Goal: Task Accomplishment & Management: Use online tool/utility

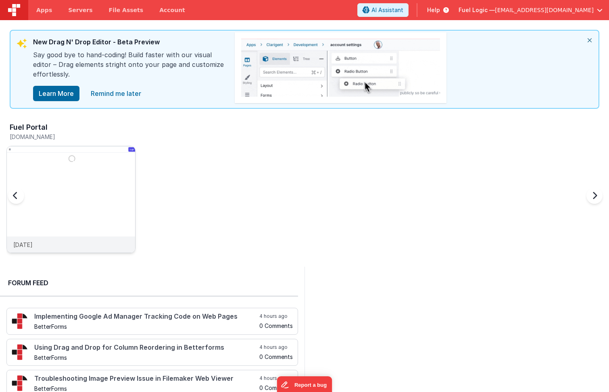
click at [98, 194] on img at bounding box center [71, 210] width 128 height 128
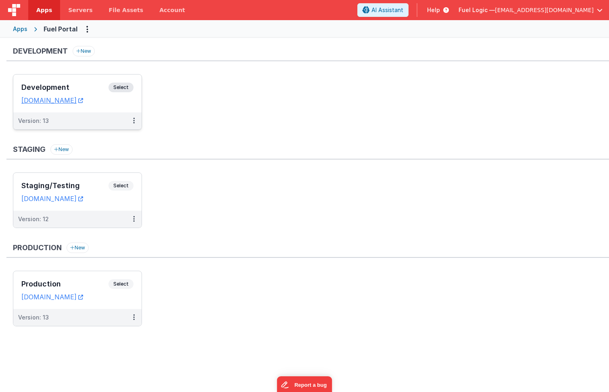
click at [78, 87] on h3 "Development" at bounding box center [64, 87] width 87 height 8
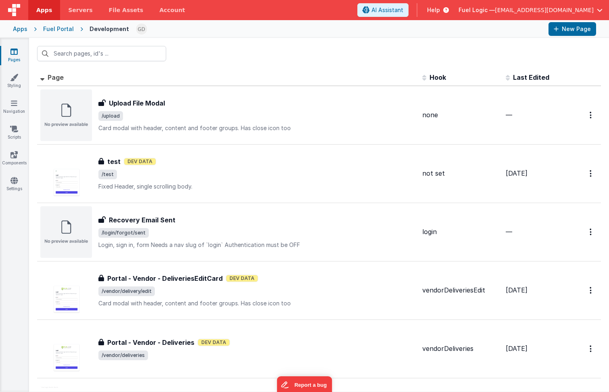
click at [59, 30] on div "Fuel Portal" at bounding box center [58, 29] width 31 height 8
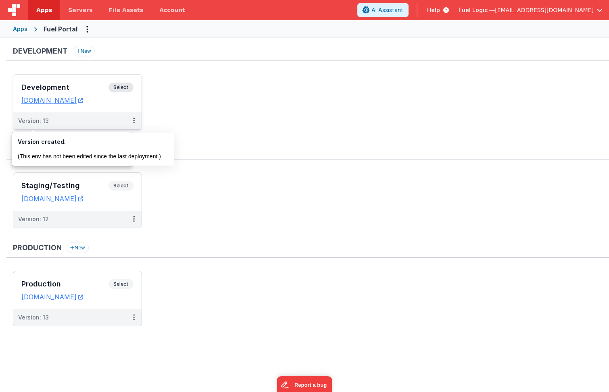
click at [79, 82] on div "Development Select URLs [DOMAIN_NAME]" at bounding box center [77, 94] width 128 height 38
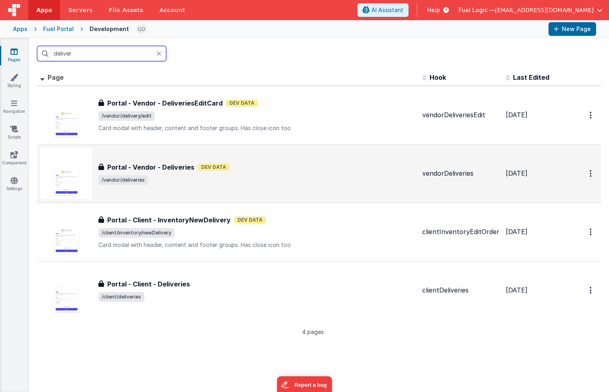
type input "deliver"
click at [260, 184] on span "/vendor/deliveries" at bounding box center [256, 180] width 317 height 10
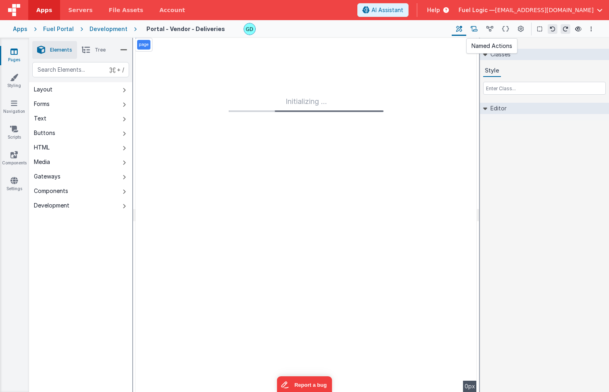
click at [474, 30] on icon at bounding box center [473, 29] width 7 height 8
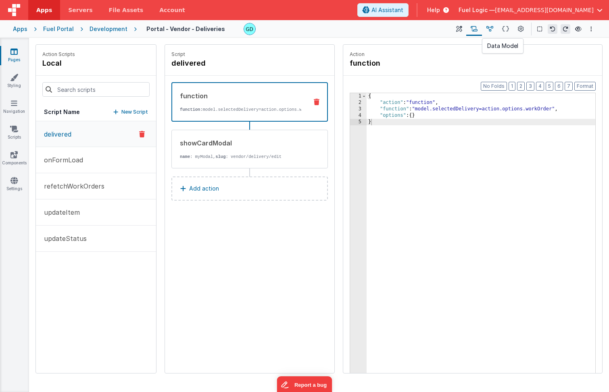
click at [491, 29] on icon at bounding box center [489, 29] width 7 height 8
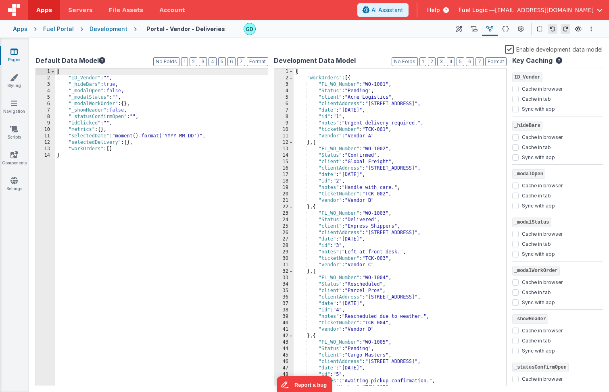
click at [418, 133] on div "{ "workOrders" : [{ "FL_WO_Number" : "WO-1001" , "Status" : "Pending" , "client…" at bounding box center [396, 234] width 206 height 331
click at [387, 137] on div "{ "workOrders" : [{ "FL_WO_Number" : "WO-1001" , "Status" : "Pending" , "client…" at bounding box center [396, 234] width 206 height 331
click at [403, 12] on span "AI Assistant" at bounding box center [387, 10] width 32 height 8
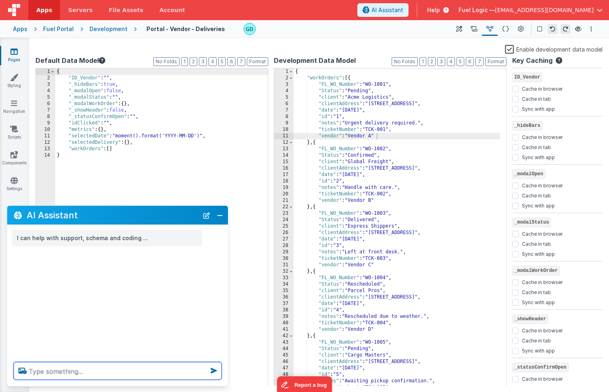
click at [192, 365] on textarea at bounding box center [118, 371] width 208 height 18
type textarea "add 'clientGeo' to each work order in the dev data model"
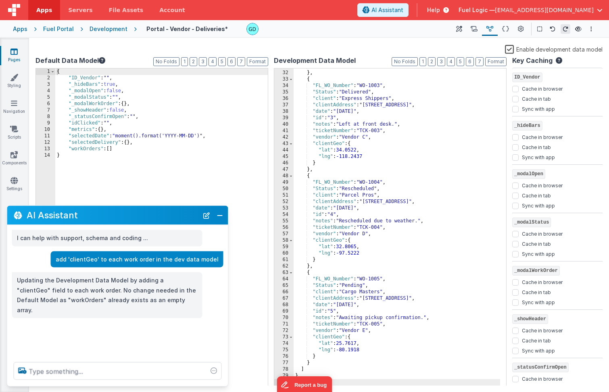
scroll to position [199, 0]
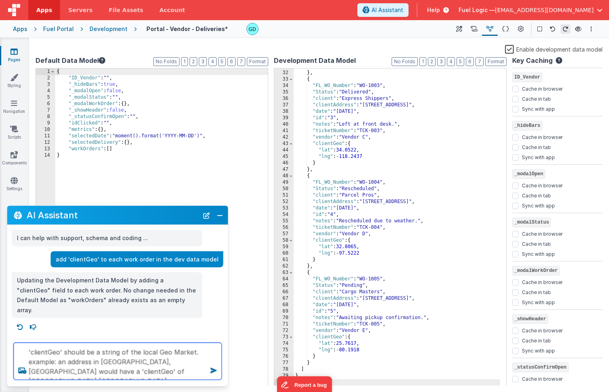
type textarea "'clientGeo' should be a string of the local Geo Market. example: an address in …"
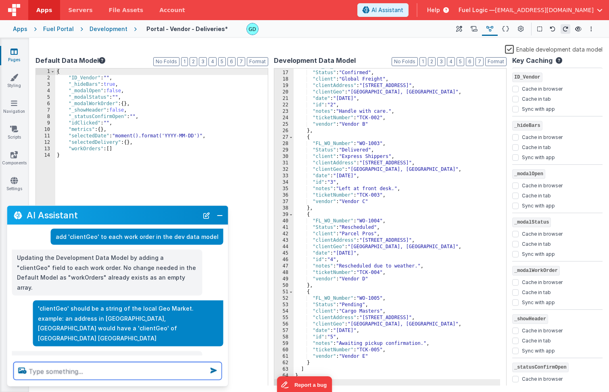
scroll to position [38, 0]
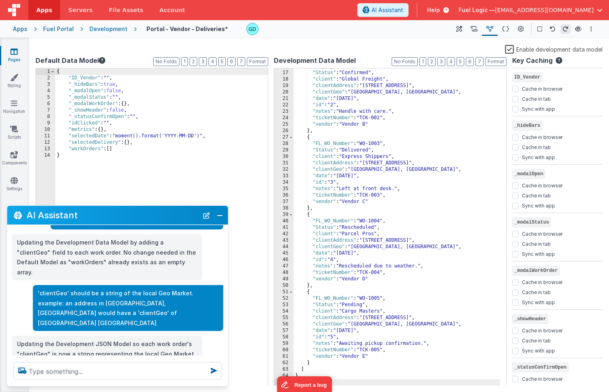
click at [469, 48] on div "Enable development data model" at bounding box center [318, 49] width 567 height 11
click at [317, 46] on div "Enable development data model" at bounding box center [318, 49] width 567 height 11
click at [460, 29] on icon at bounding box center [459, 29] width 6 height 8
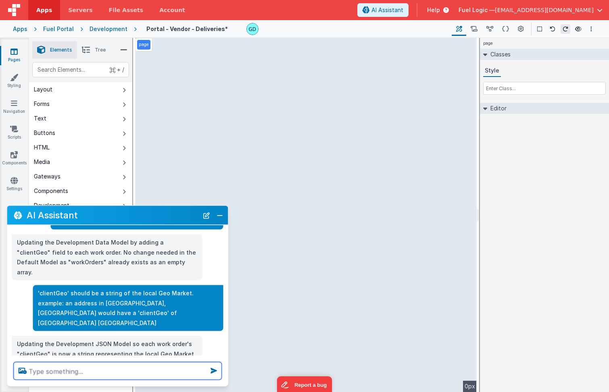
click at [89, 375] on textarea at bounding box center [118, 371] width 208 height 18
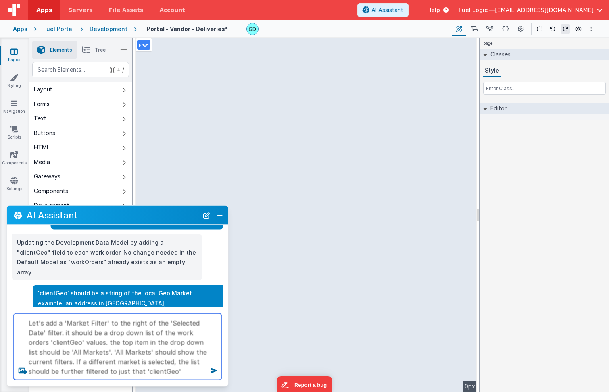
type textarea "Let's add a 'Market Filter' to the right of the 'Selected Date' filter. it shou…"
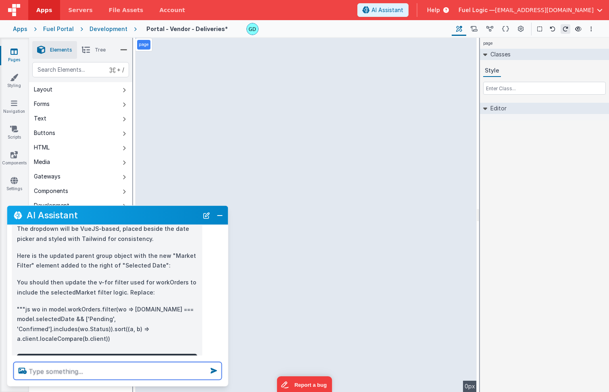
scroll to position [526, 0]
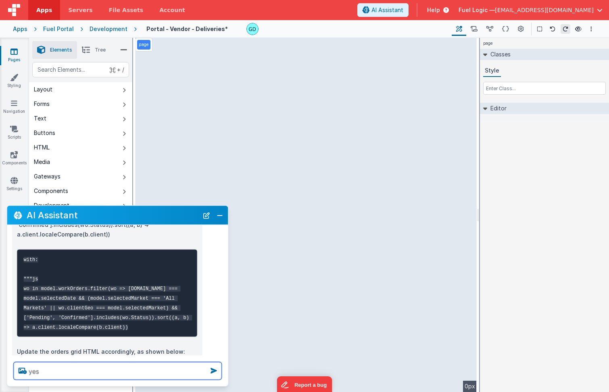
type textarea "yes"
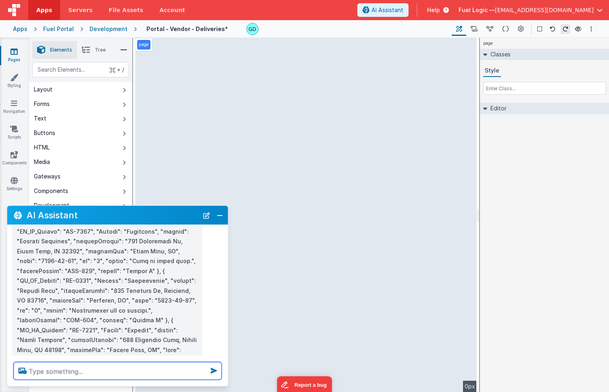
scroll to position [856, 0]
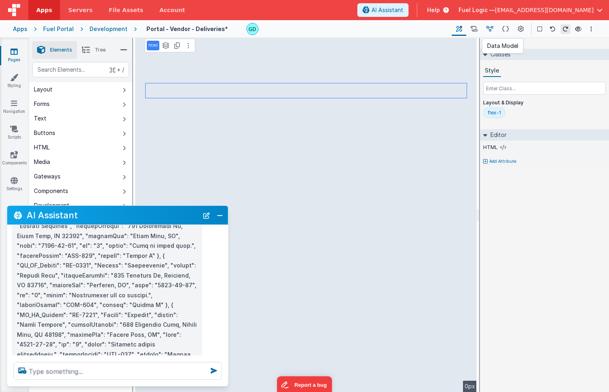
click at [493, 31] on icon at bounding box center [489, 29] width 7 height 8
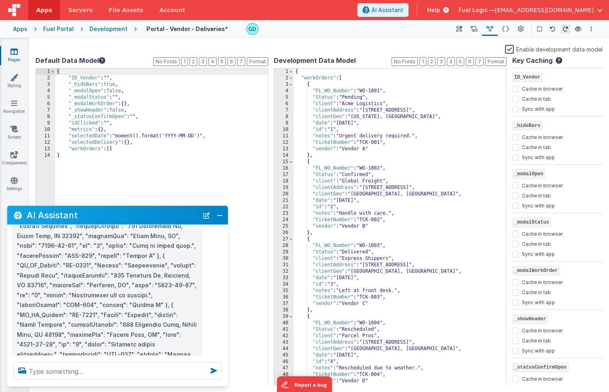
scroll to position [0, 0]
click at [200, 145] on div "{ "ID_Vendor" : "" , "_hideBars" : true , "_modalOpen" : false , "_modalStatus"…" at bounding box center [161, 234] width 212 height 330
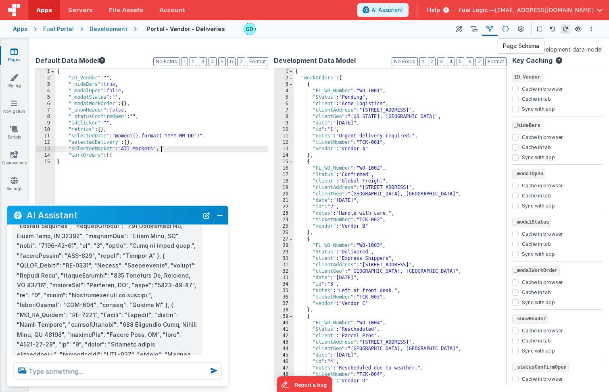
click at [507, 29] on icon at bounding box center [505, 29] width 7 height 8
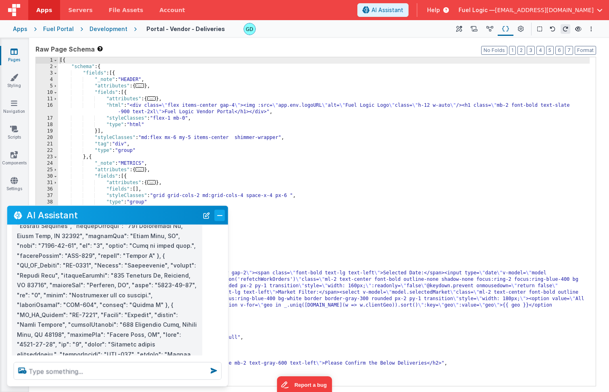
click at [215, 214] on button "Close" at bounding box center [219, 215] width 10 height 11
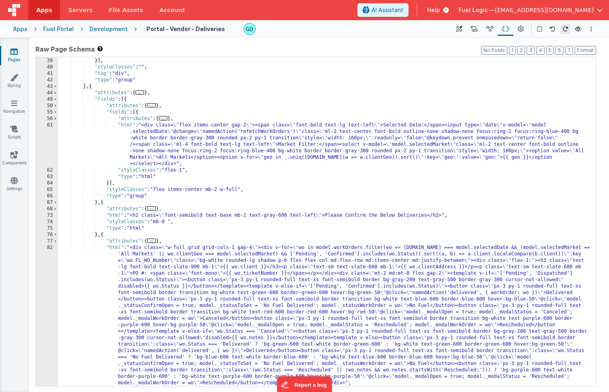
scroll to position [282, 0]
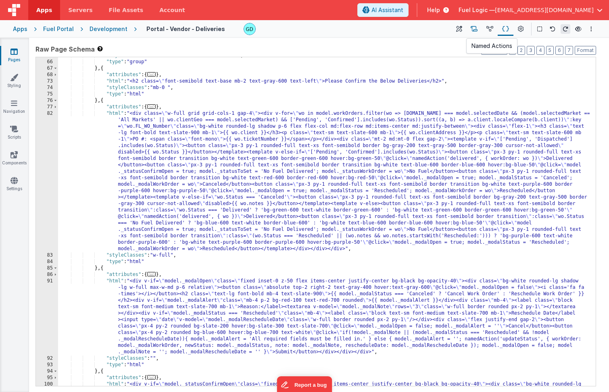
click at [480, 27] on button at bounding box center [474, 29] width 16 height 14
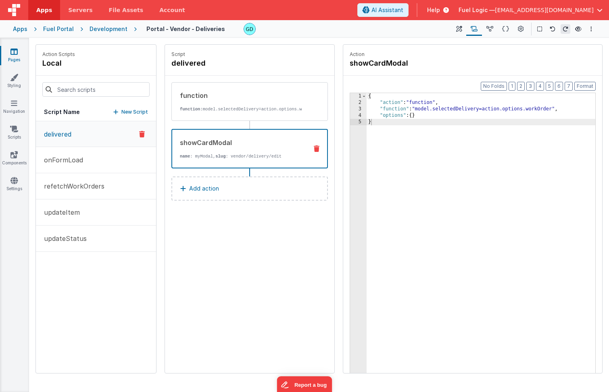
click at [269, 159] on div "showCardModal name : myModal, slug : vendor/delivery/edit" at bounding box center [236, 149] width 129 height 22
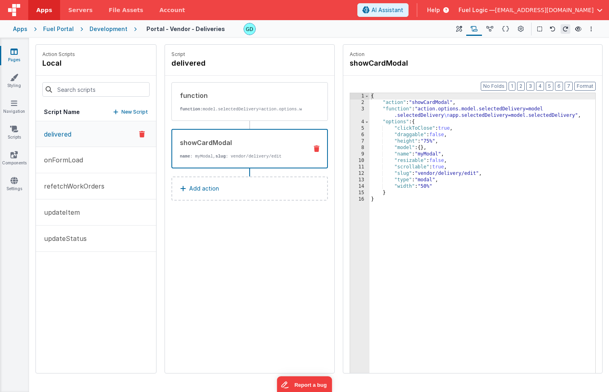
click at [106, 31] on div "Development" at bounding box center [108, 29] width 38 height 8
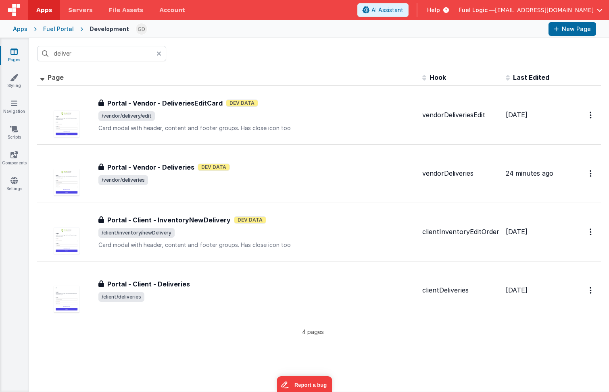
click at [74, 29] on icon at bounding box center [82, 29] width 16 height 8
click at [63, 29] on div "Fuel Portal" at bounding box center [58, 29] width 31 height 8
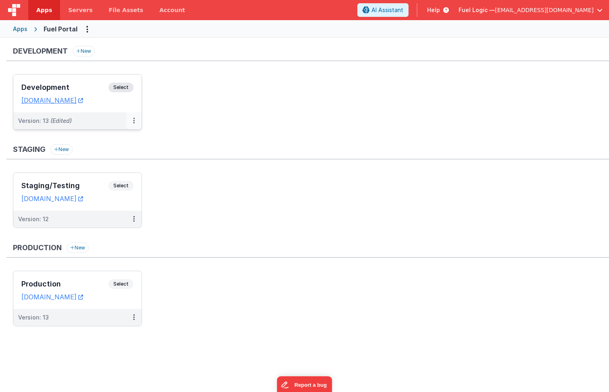
click at [131, 125] on button at bounding box center [133, 120] width 15 height 17
click at [110, 156] on span "Open Helper" at bounding box center [104, 153] width 35 height 7
click at [51, 84] on div at bounding box center [304, 196] width 609 height 392
click at [60, 85] on h3 "Development" at bounding box center [64, 87] width 87 height 8
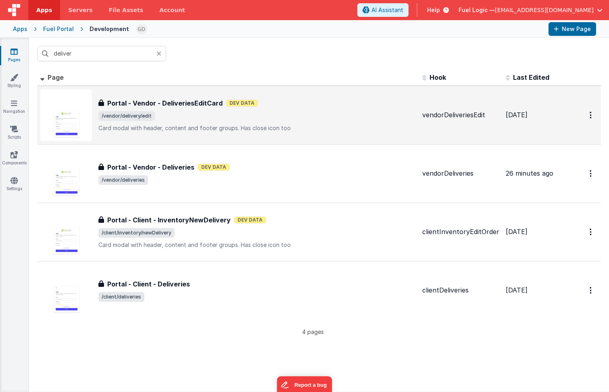
click at [310, 124] on p "Card modal with header, content and footer groups.Has close icon too" at bounding box center [256, 128] width 317 height 8
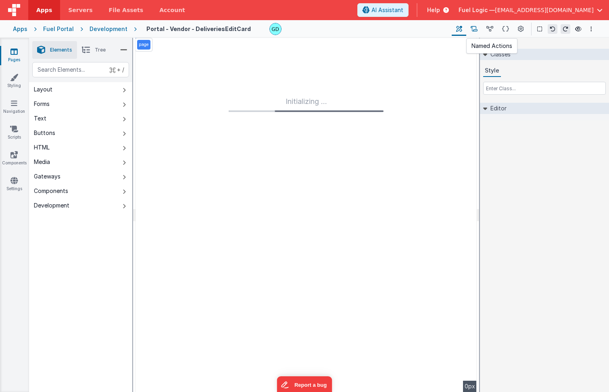
click at [474, 27] on icon at bounding box center [473, 29] width 7 height 8
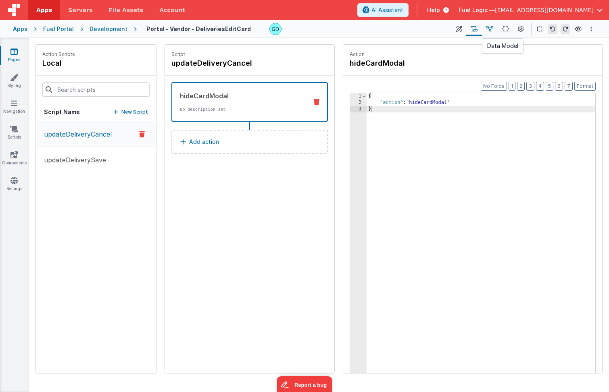
click at [492, 29] on icon at bounding box center [489, 29] width 7 height 8
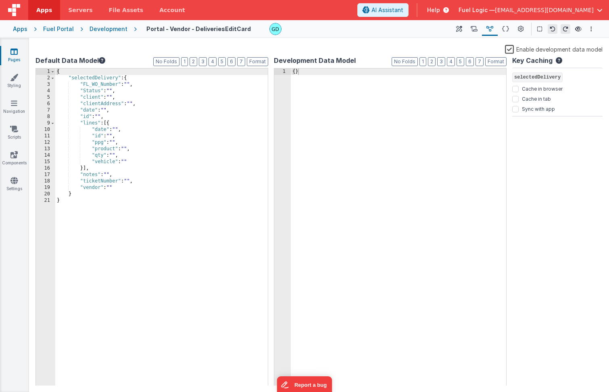
click at [120, 31] on div "Development" at bounding box center [108, 29] width 38 height 8
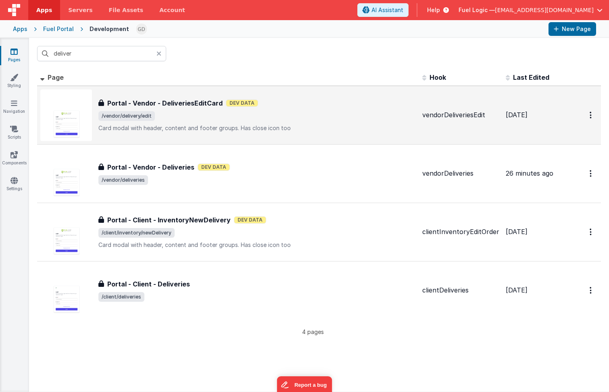
click at [242, 117] on span "/vendor/delivery/edit" at bounding box center [256, 116] width 317 height 10
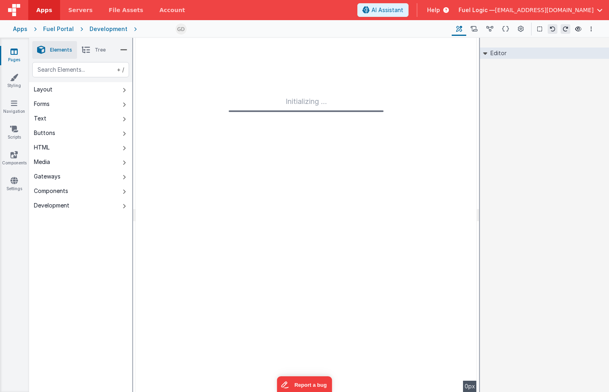
type input "FR_376BA8A6-204B-2643-ACF8-7C9F289165CF"
type textarea "Card modal with header, content and footer groups. Has close icon too"
type input "vendorDeliveriesEdit"
checkbox input "true"
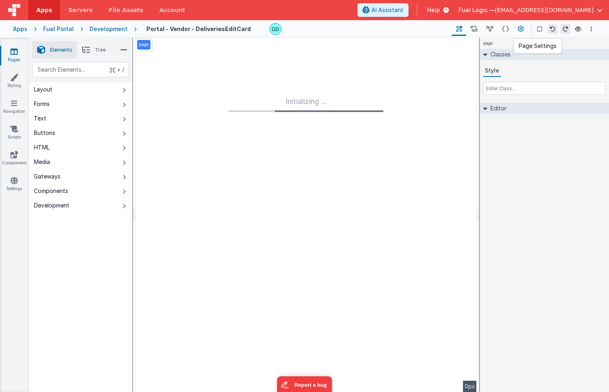
click at [522, 27] on icon at bounding box center [521, 29] width 6 height 8
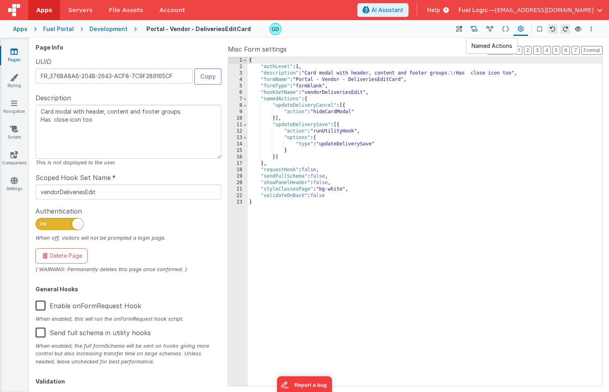
click at [472, 31] on icon at bounding box center [473, 29] width 7 height 8
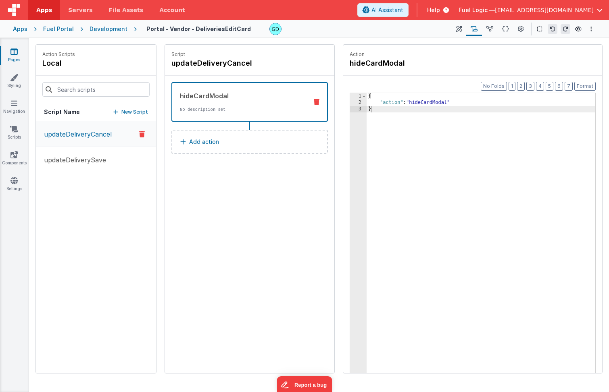
click at [108, 27] on div "Development" at bounding box center [108, 29] width 38 height 8
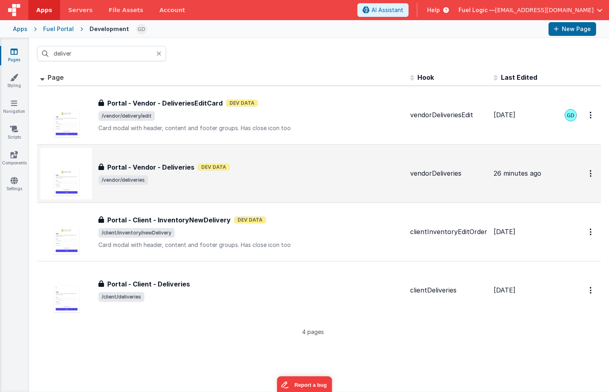
click at [270, 180] on span "/vendor/deliveries" at bounding box center [250, 180] width 305 height 10
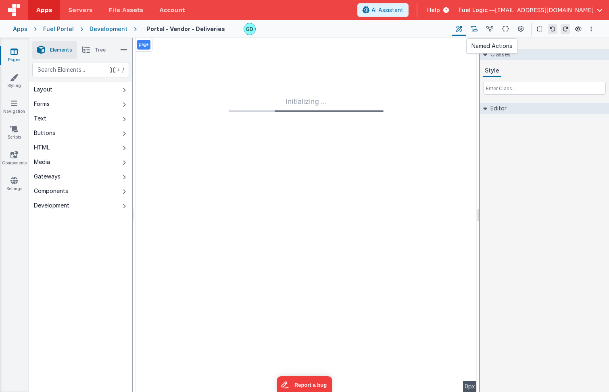
click at [476, 33] on icon at bounding box center [473, 29] width 7 height 8
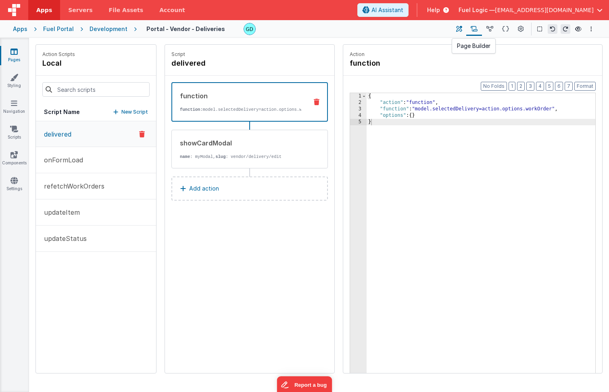
click at [458, 30] on icon at bounding box center [459, 29] width 6 height 8
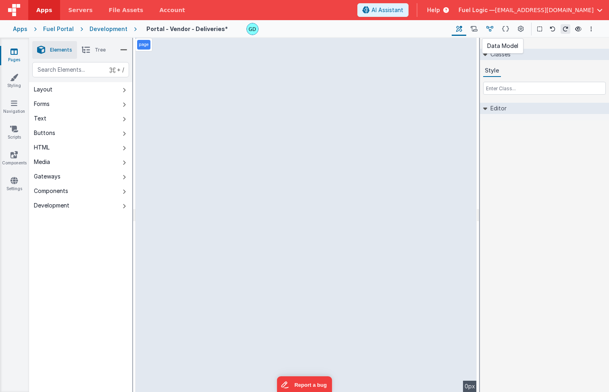
click at [487, 32] on icon at bounding box center [489, 29] width 7 height 8
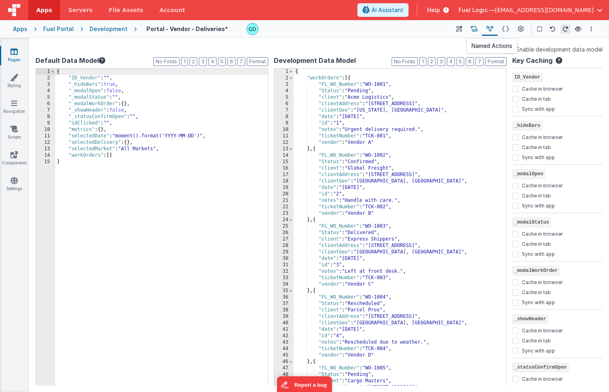
click at [475, 31] on icon at bounding box center [473, 29] width 7 height 8
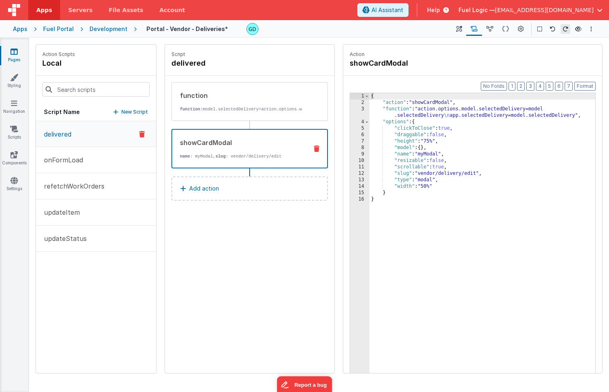
click at [294, 141] on div "showCardModal name : myModal, slug : vendor/delivery/edit" at bounding box center [249, 149] width 156 height 40
click at [117, 28] on div "Development" at bounding box center [108, 29] width 38 height 8
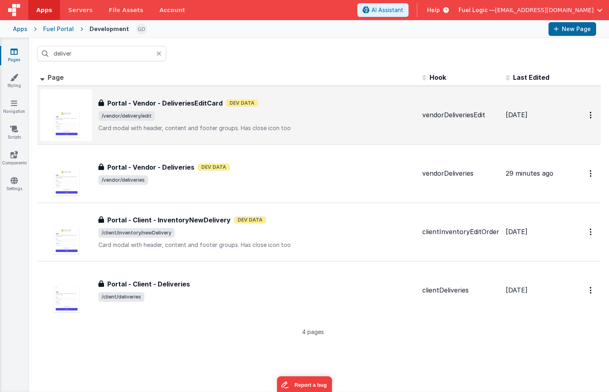
click at [225, 117] on span "/vendor/delivery/edit" at bounding box center [256, 116] width 317 height 10
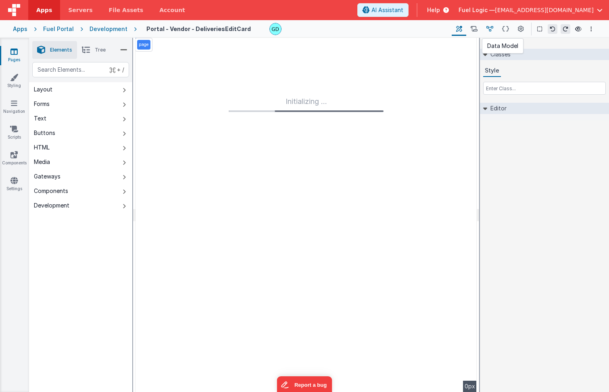
click at [488, 32] on icon at bounding box center [489, 29] width 7 height 8
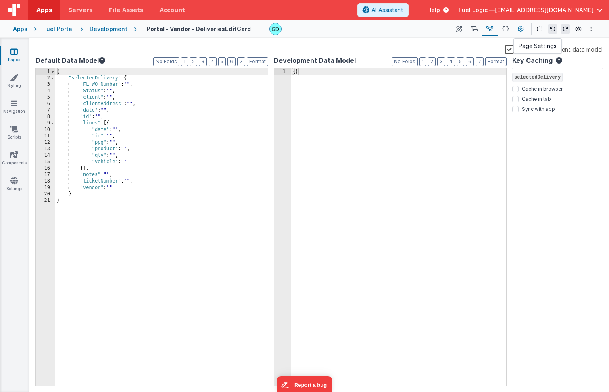
click at [518, 29] on icon at bounding box center [521, 29] width 6 height 8
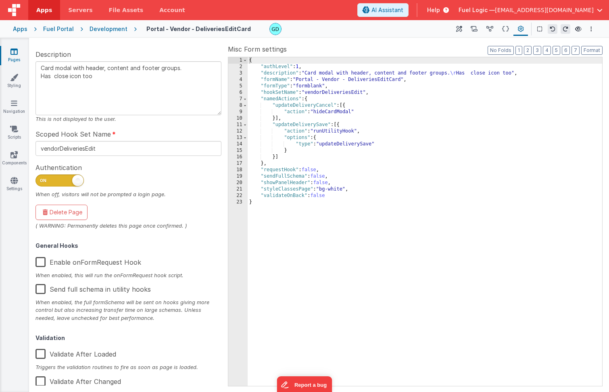
scroll to position [69, 0]
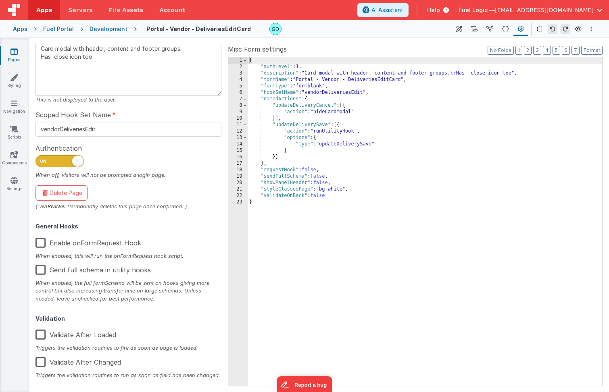
click at [43, 237] on label "Enable onFormRequest Hook" at bounding box center [88, 241] width 106 height 17
click at [0, 0] on input "Enable onFormRequest Hook" at bounding box center [0, 0] width 0 height 0
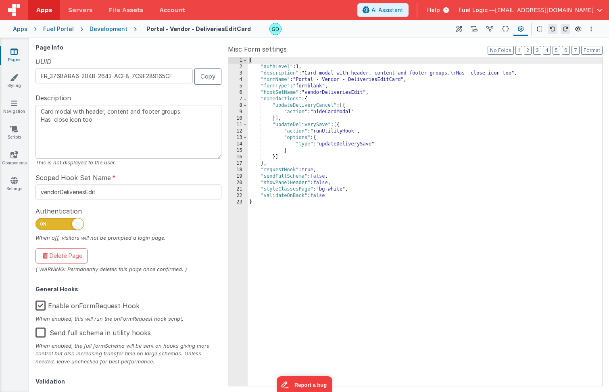
type textarea "Card modal with header, content and footer groups. Has close icon too"
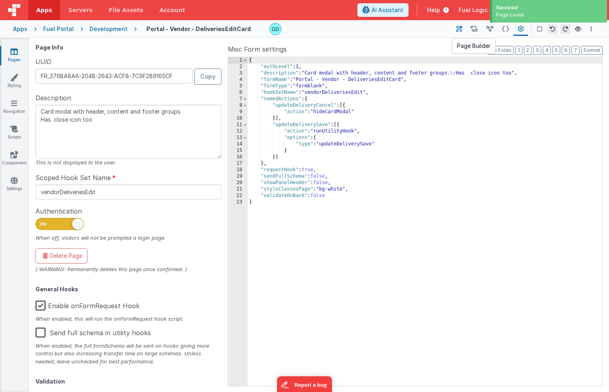
click at [461, 31] on icon at bounding box center [459, 29] width 6 height 8
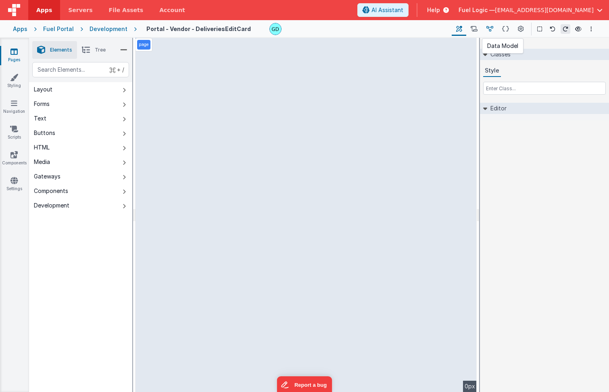
click at [487, 28] on button at bounding box center [490, 29] width 16 height 14
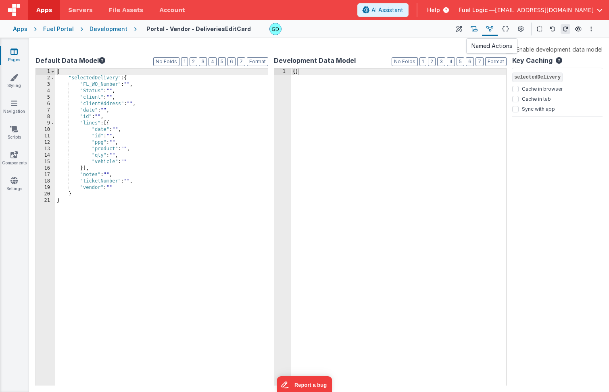
click at [477, 34] on button at bounding box center [474, 29] width 16 height 14
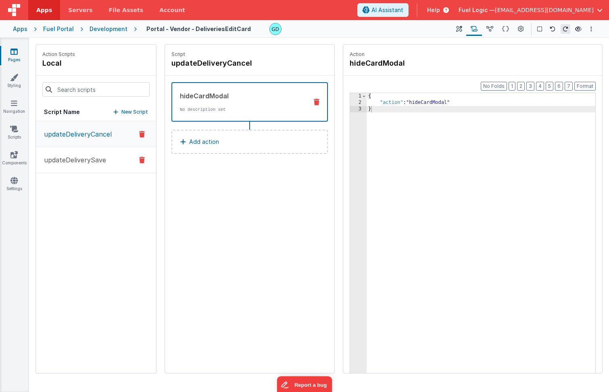
click at [86, 168] on button "updateDeliverySave" at bounding box center [96, 160] width 120 height 26
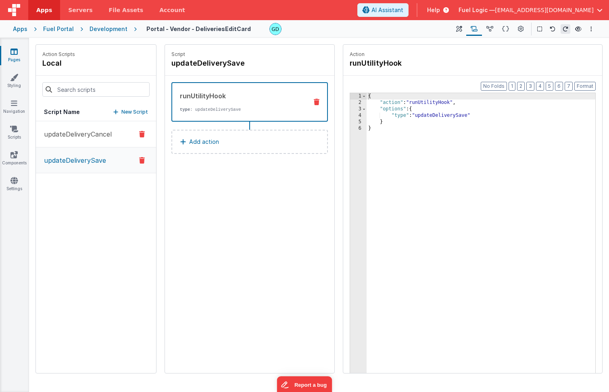
click at [91, 140] on button "updateDeliveryCancel" at bounding box center [96, 134] width 120 height 26
click at [104, 32] on div "Development" at bounding box center [108, 29] width 38 height 8
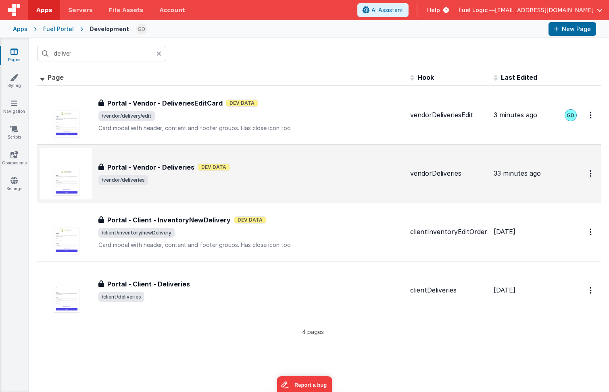
click at [261, 189] on div "Portal - Vendor - Deliveries Portal - Vendor - Deliveries Dev Data /vendor/deli…" at bounding box center [221, 174] width 363 height 52
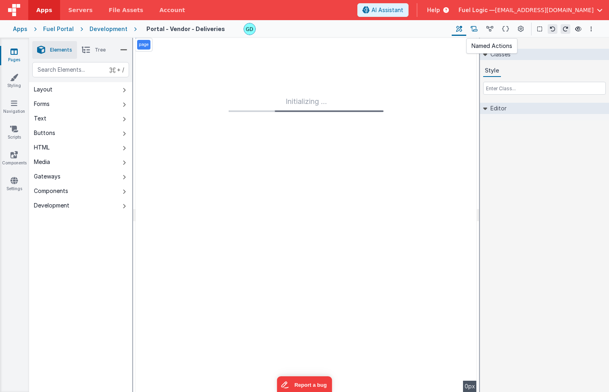
click at [476, 28] on icon at bounding box center [473, 29] width 7 height 8
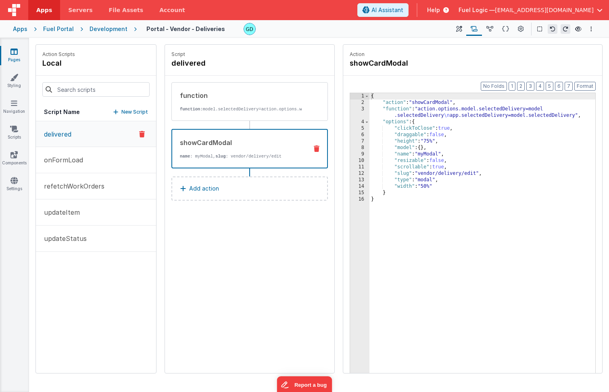
click at [255, 157] on div "showCardModal name : myModal, slug : vendor/delivery/edit" at bounding box center [236, 149] width 129 height 22
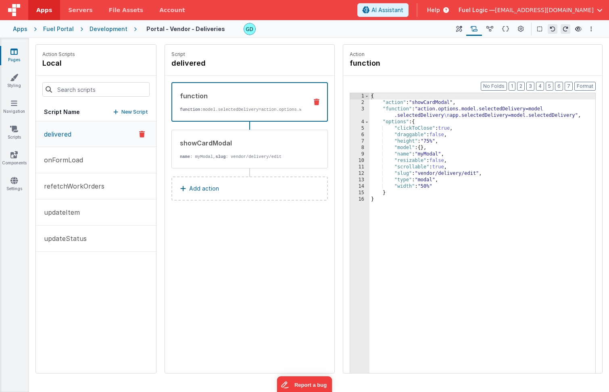
click at [264, 113] on p "function: model.selectedDelivery=action.options.workOrder" at bounding box center [240, 109] width 121 height 6
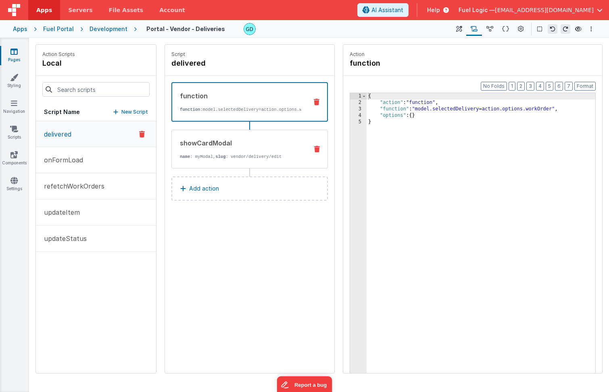
click at [267, 148] on div "showCardModal" at bounding box center [241, 143] width 122 height 10
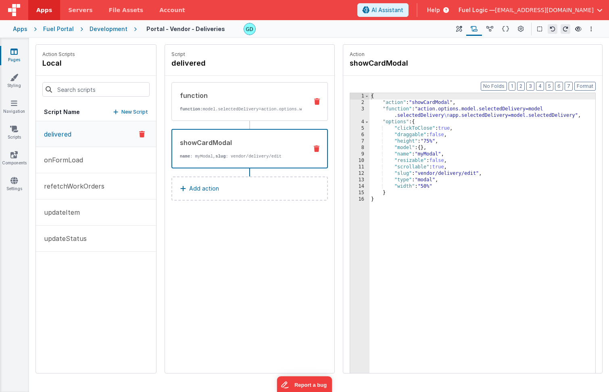
click at [247, 111] on p "function: model.selectedDelivery=action.options.workOrder" at bounding box center [241, 109] width 122 height 6
click at [240, 160] on p "name : myModal, slug : vendor/delivery/edit" at bounding box center [240, 156] width 121 height 6
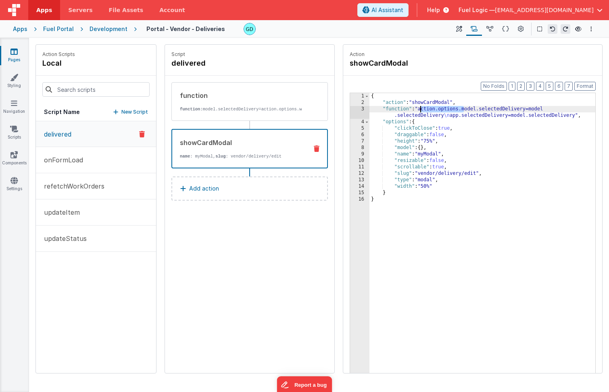
drag, startPoint x: 464, startPoint y: 110, endPoint x: 420, endPoint y: 110, distance: 43.9
click at [420, 110] on div "{ "action" : "showCardModal" , "function" : "action.options.model.selectedDeliv…" at bounding box center [482, 252] width 226 height 318
click at [77, 161] on p "onFormLoad" at bounding box center [61, 160] width 44 height 10
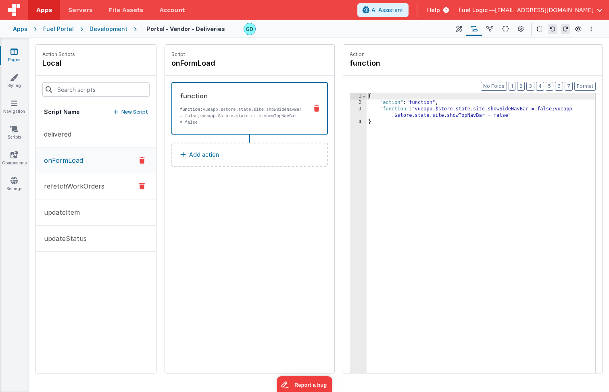
click at [79, 184] on p "refetchWorkOrders" at bounding box center [71, 186] width 65 height 10
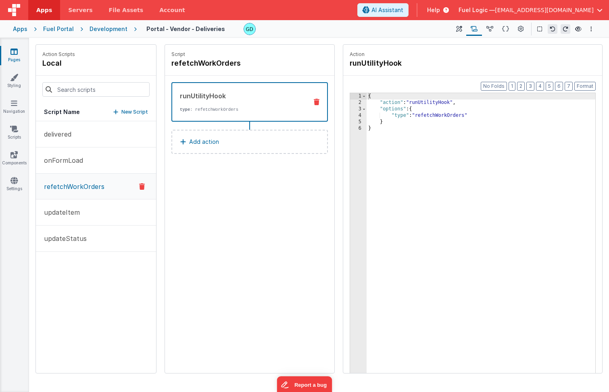
click at [405, 139] on div "{ "action" : "runUtilityHook" , "options" : { "type" : "refetchWorkOrders" } }" at bounding box center [480, 252] width 229 height 318
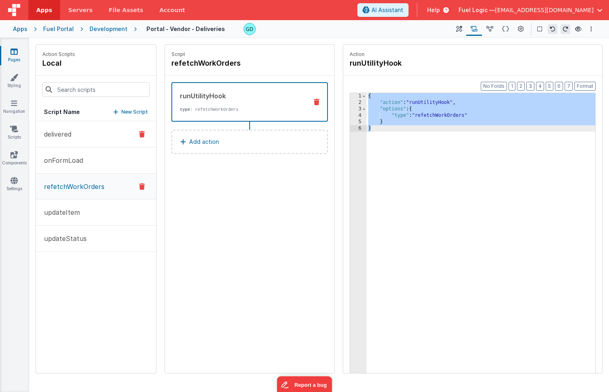
click at [80, 134] on button "delivered" at bounding box center [96, 134] width 120 height 26
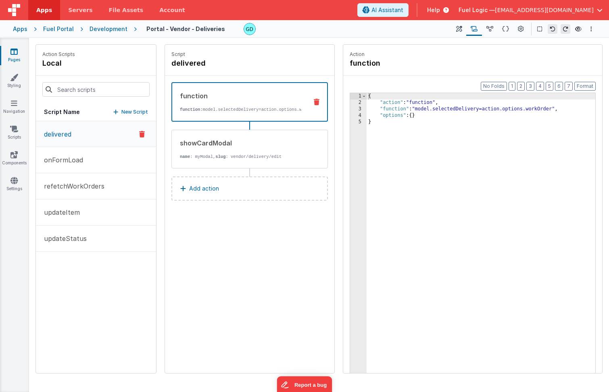
click at [210, 194] on p "Add action" at bounding box center [204, 189] width 30 height 10
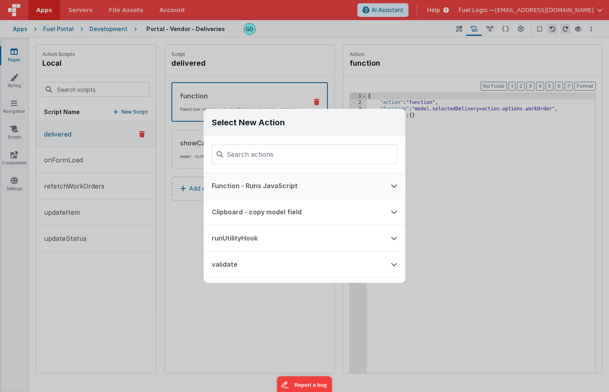
click at [273, 192] on button "Function - Runs JavaScript" at bounding box center [293, 186] width 179 height 26
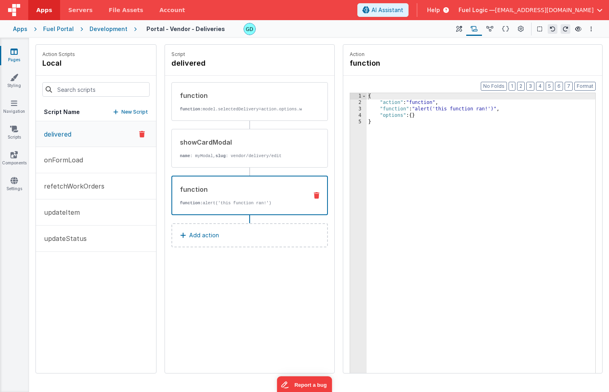
click at [428, 175] on div "{ "action" : "function" , "function" : "alert('this function ran!')" , "options…" at bounding box center [480, 252] width 229 height 318
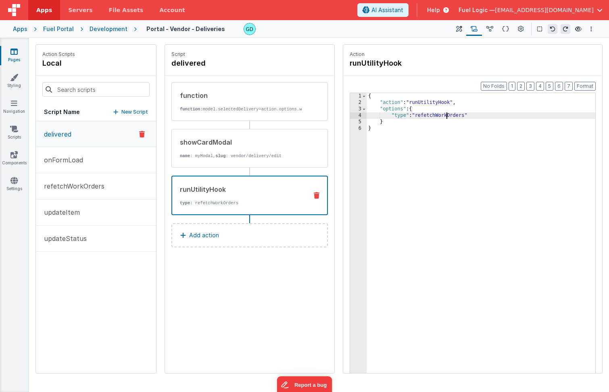
click at [448, 114] on div "{ "action" : "runUtilityHook" , "options" : { "type" : "refetchWorkOrders" } }" at bounding box center [480, 252] width 229 height 318
click at [423, 116] on div "{ "action" : "runUtilityHook" , "options" : { "type" : "refetchWorkOrders" } }" at bounding box center [480, 252] width 229 height 318
click at [442, 116] on div "{ "action" : "runUtilityHook" , "options" : { "type" : "fetchDetails" } }" at bounding box center [480, 252] width 229 height 318
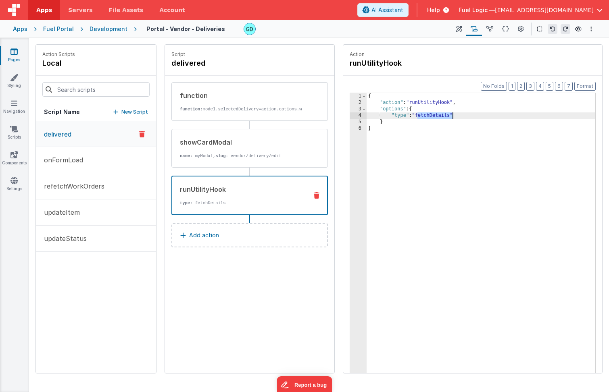
click at [231, 204] on div "runUtilityHook type : fetchDetails" at bounding box center [236, 196] width 129 height 22
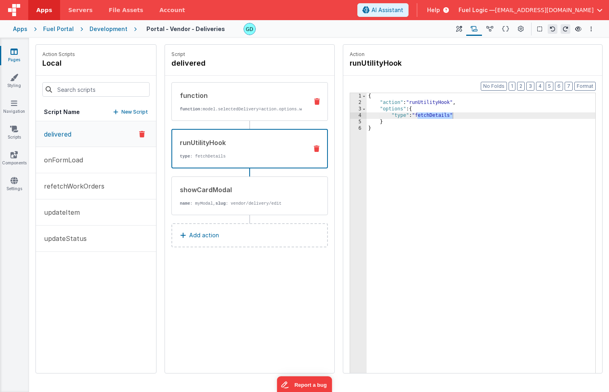
click at [245, 109] on p "function: model.selectedDelivery=action.options.workOrder" at bounding box center [241, 109] width 122 height 6
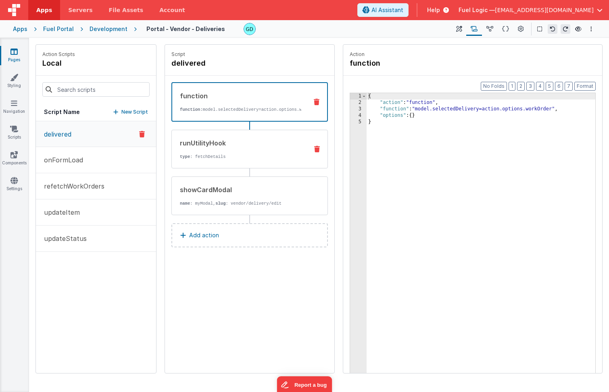
click at [243, 158] on div "runUtilityHook type : fetchDetails" at bounding box center [237, 149] width 130 height 22
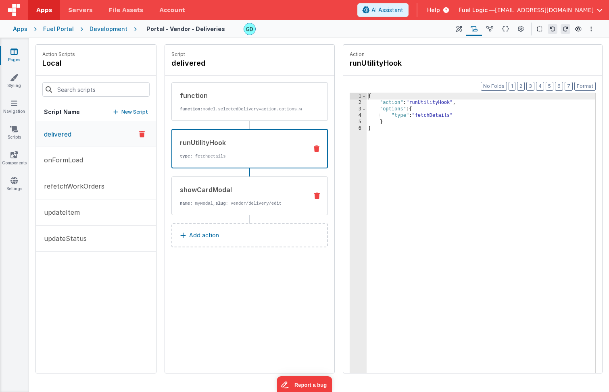
click at [246, 207] on p "name : myModal, slug : vendor/delivery/edit" at bounding box center [241, 203] width 122 height 6
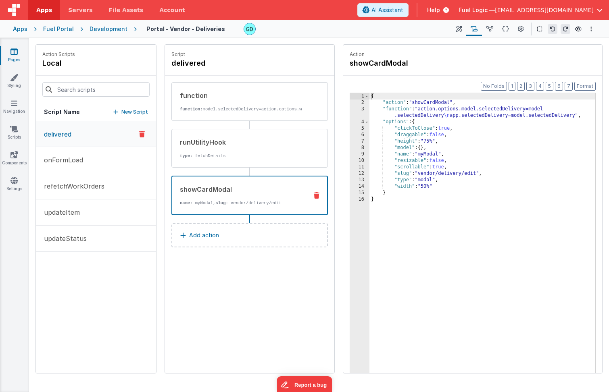
click at [315, 51] on p "Script" at bounding box center [249, 54] width 156 height 6
click at [108, 28] on div "Development" at bounding box center [108, 29] width 38 height 8
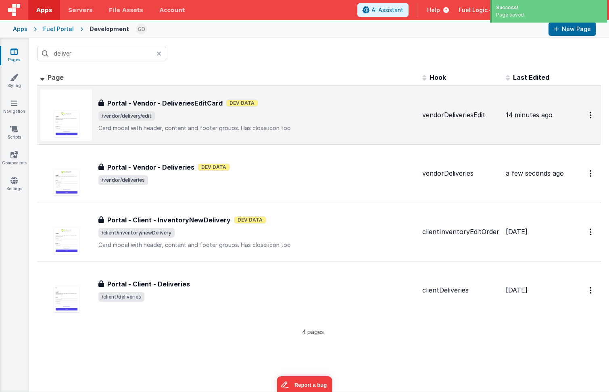
click at [209, 110] on div "Portal - Vendor - DeliveriesEditCard Portal - Vendor - DeliveriesEditCard Dev D…" at bounding box center [256, 115] width 317 height 34
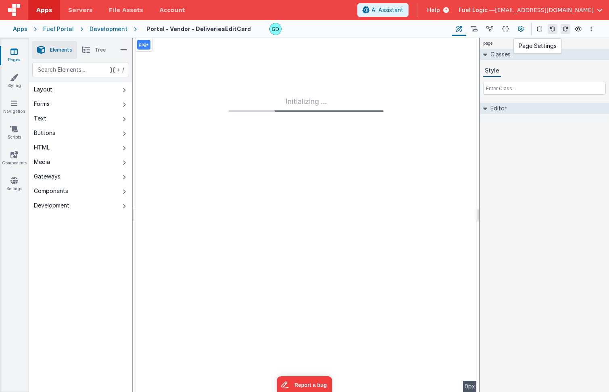
click at [522, 25] on button at bounding box center [520, 29] width 15 height 14
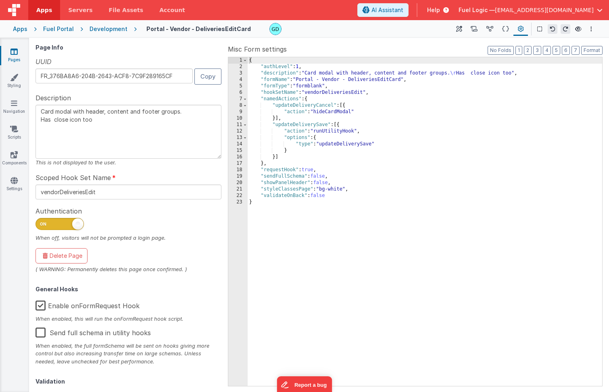
click at [40, 305] on label "Enable onFormRequest Hook" at bounding box center [87, 304] width 104 height 17
click at [0, 0] on input "Enable onFormRequest Hook" at bounding box center [0, 0] width 0 height 0
click at [395, 278] on div "{ "authLevel" : 1 , "description" : "Card modal with header, content and footer…" at bounding box center [425, 228] width 354 height 342
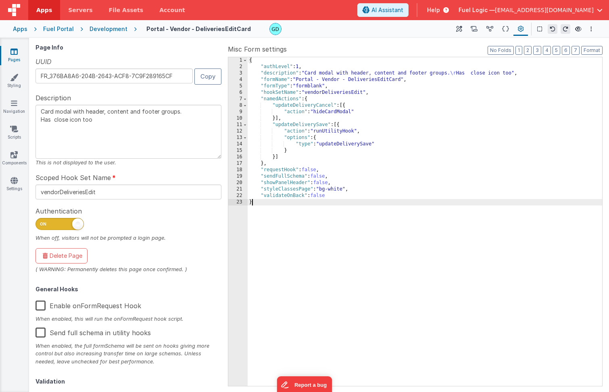
type textarea "Card modal with header, content and footer groups. Has close icon too"
click at [107, 27] on div "Development" at bounding box center [108, 29] width 38 height 8
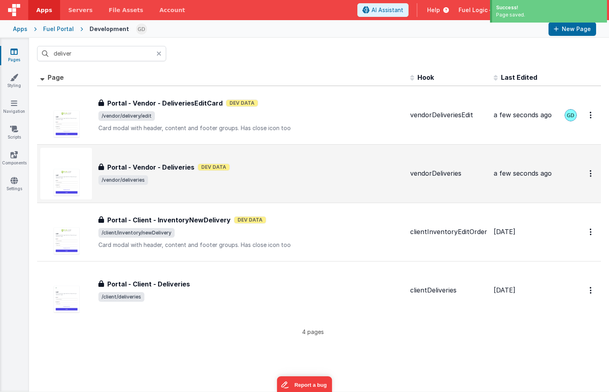
click at [202, 187] on div "Portal - Vendor - Deliveries Portal - Vendor - Deliveries Dev Data /vendor/deli…" at bounding box center [221, 174] width 363 height 52
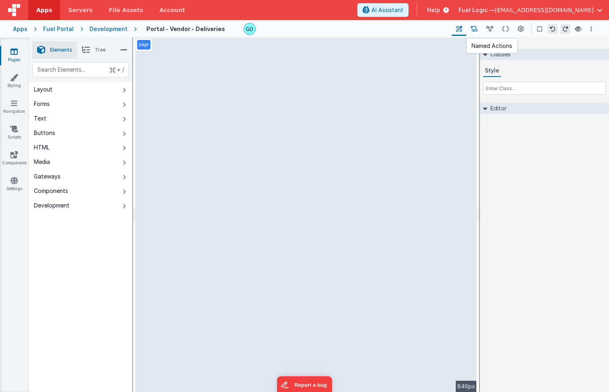
click at [472, 32] on icon at bounding box center [473, 29] width 7 height 8
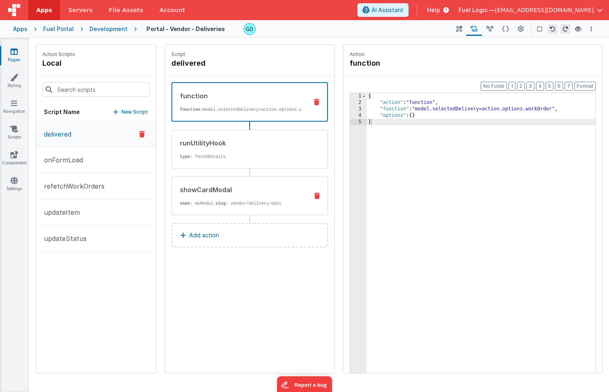
click at [241, 202] on div "showCardModal name : myModal, slug : vendor/delivery/edit" at bounding box center [237, 196] width 130 height 22
click at [255, 119] on div "function function: model.selectedDelivery=action.options.workOrder" at bounding box center [249, 102] width 156 height 40
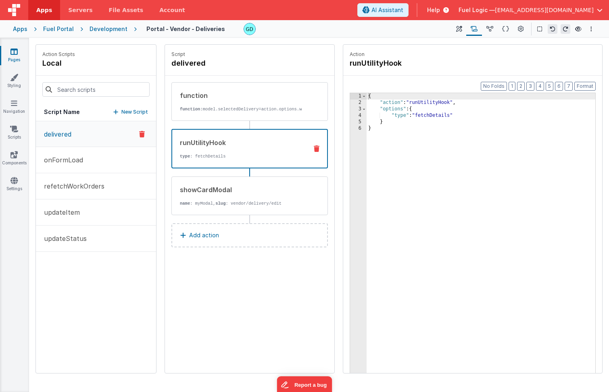
click at [238, 160] on p "type : fetchDetails" at bounding box center [240, 156] width 121 height 6
click at [226, 207] on p "name : myModal, slug : vendor/delivery/edit" at bounding box center [241, 203] width 122 height 6
